Goal: Navigation & Orientation: Find specific page/section

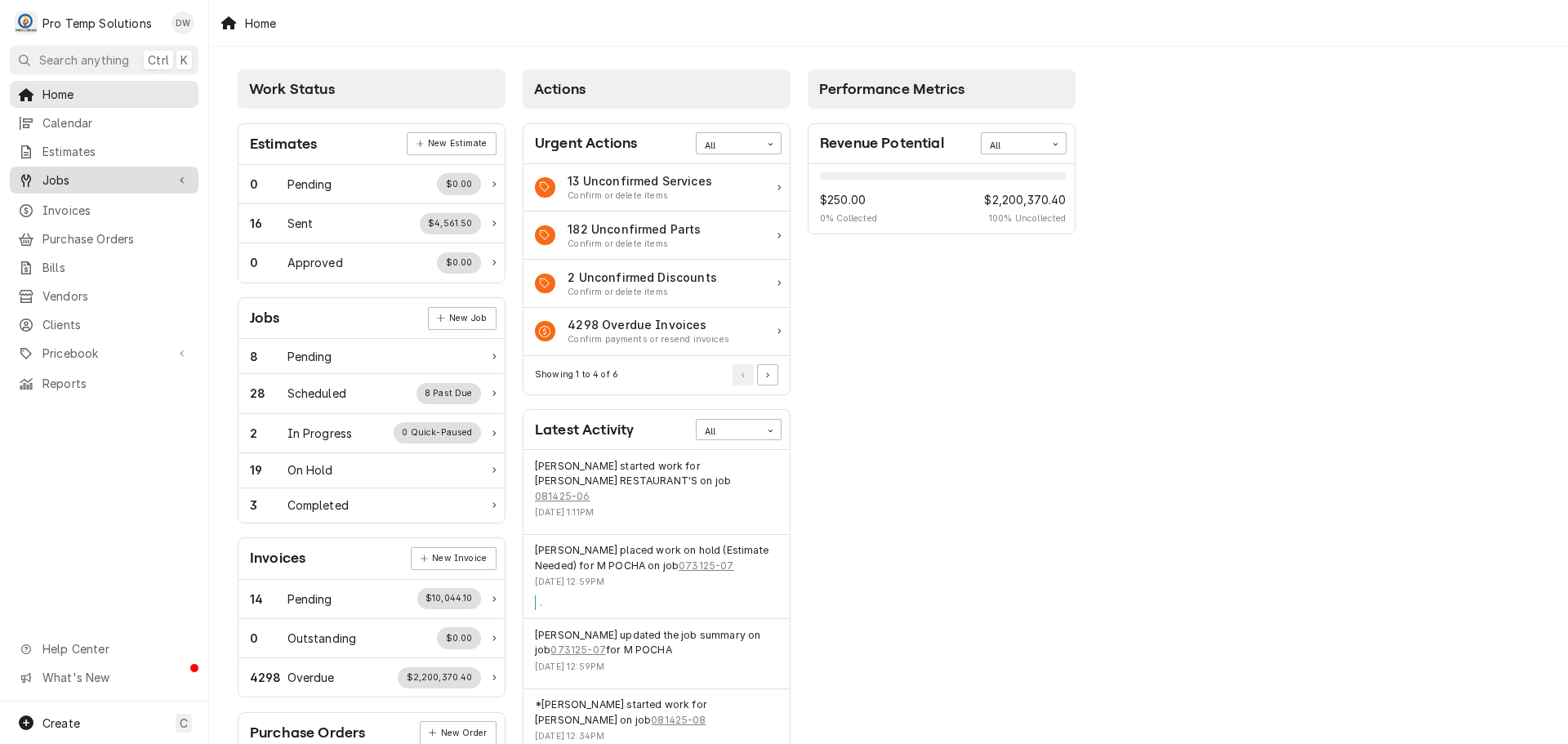
click at [63, 179] on span "Jobs" at bounding box center [104, 180] width 124 height 17
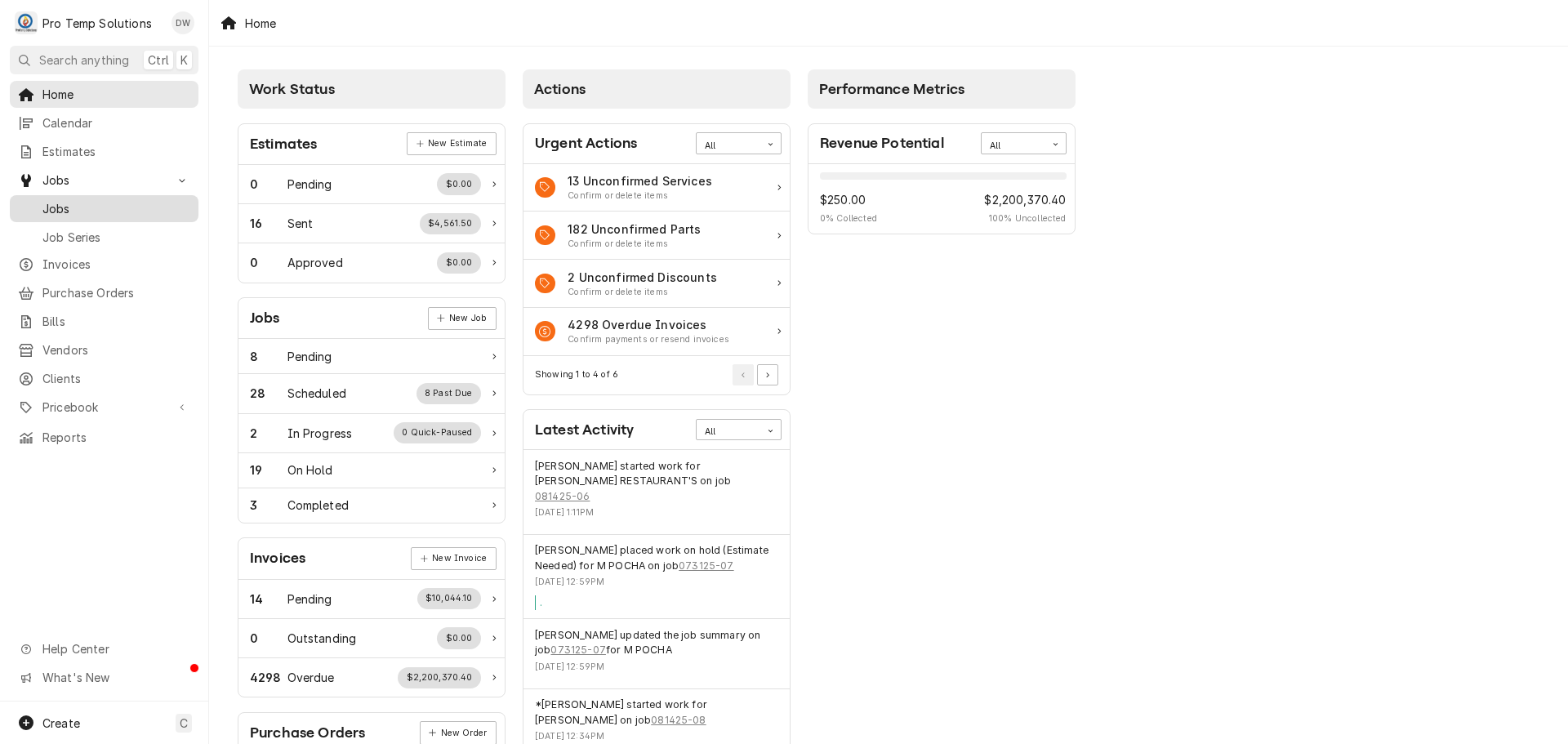
click at [59, 207] on span "Jobs" at bounding box center [116, 208] width 148 height 17
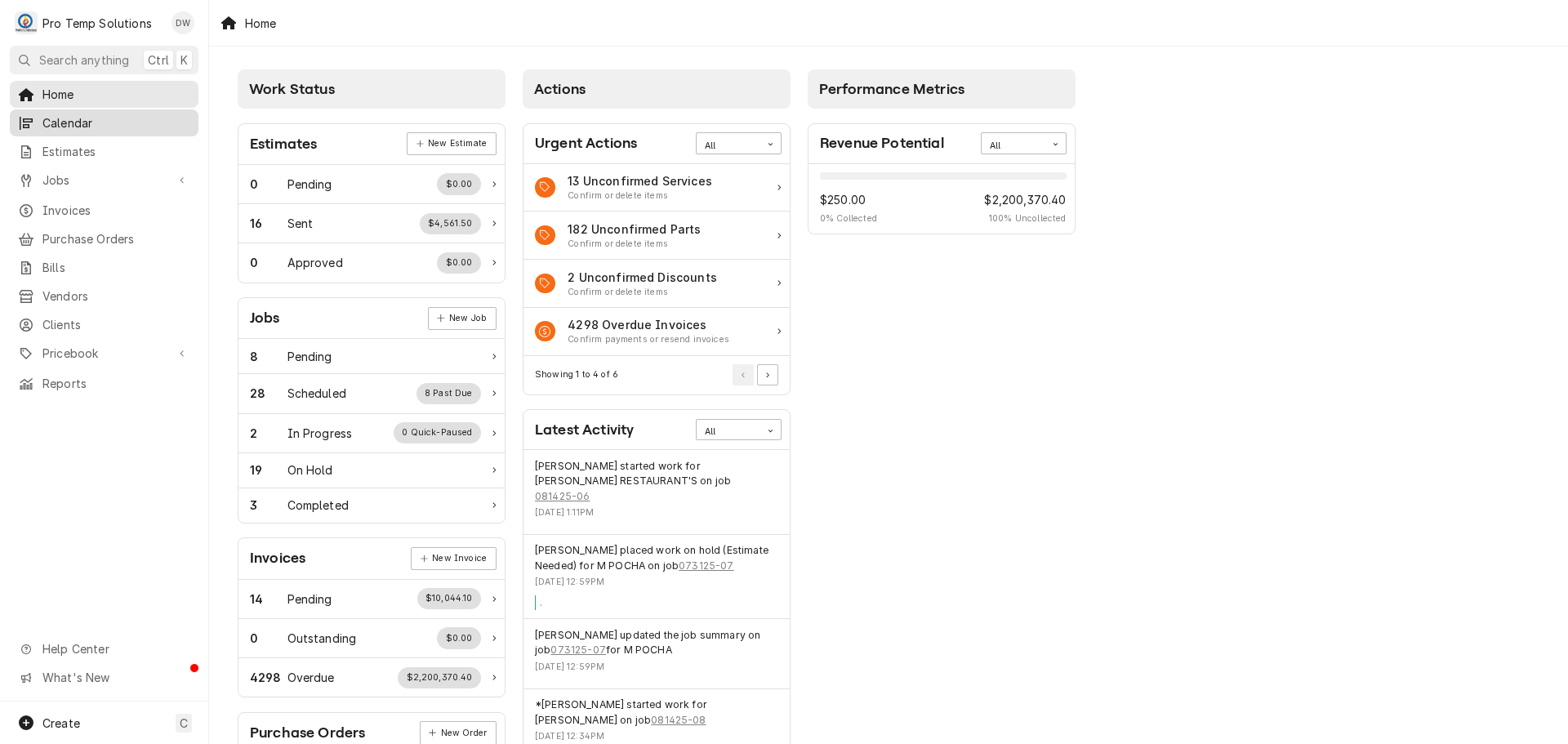
click at [62, 123] on span "Calendar" at bounding box center [116, 124] width 148 height 17
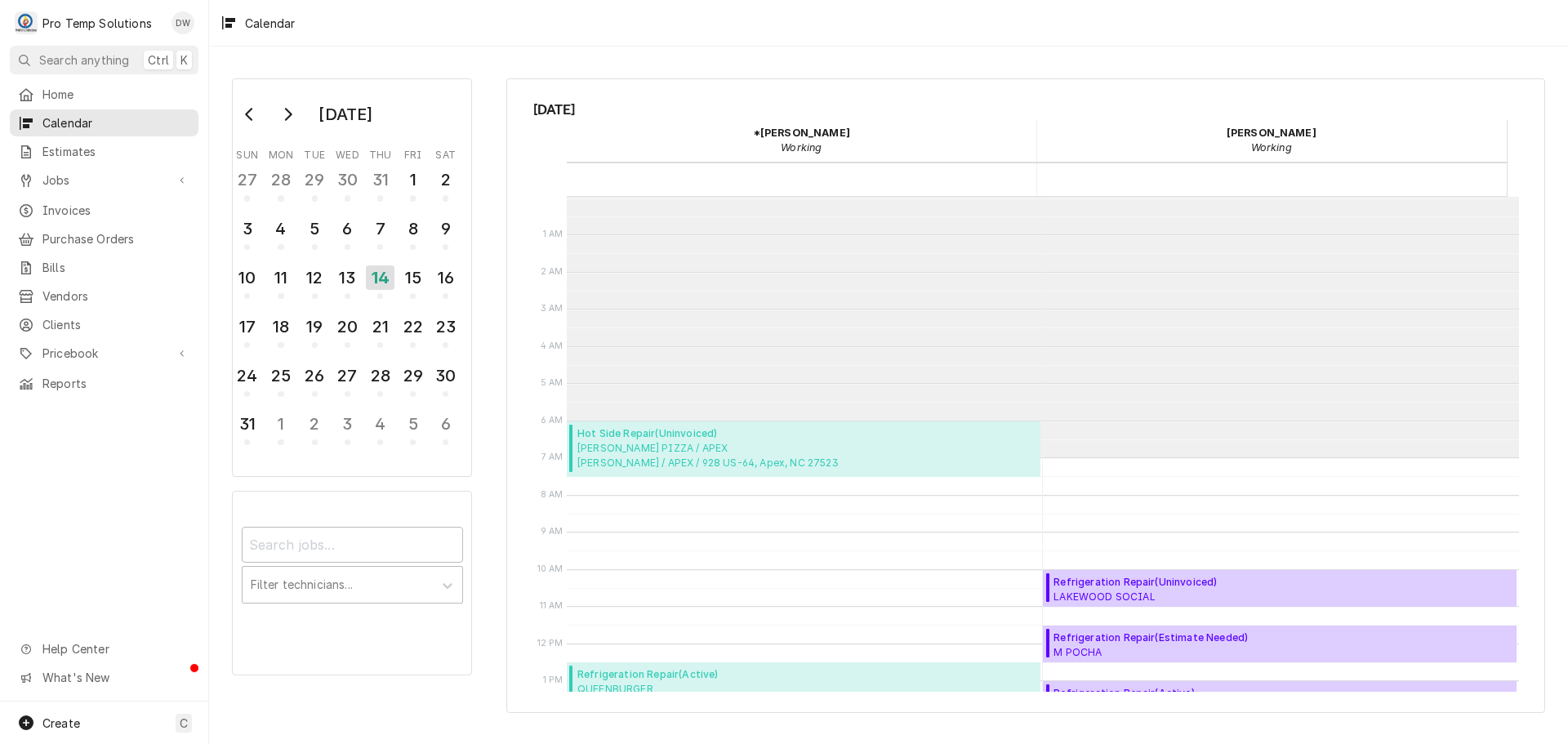
scroll to position [261, 0]
